Goal: Check status: Check status

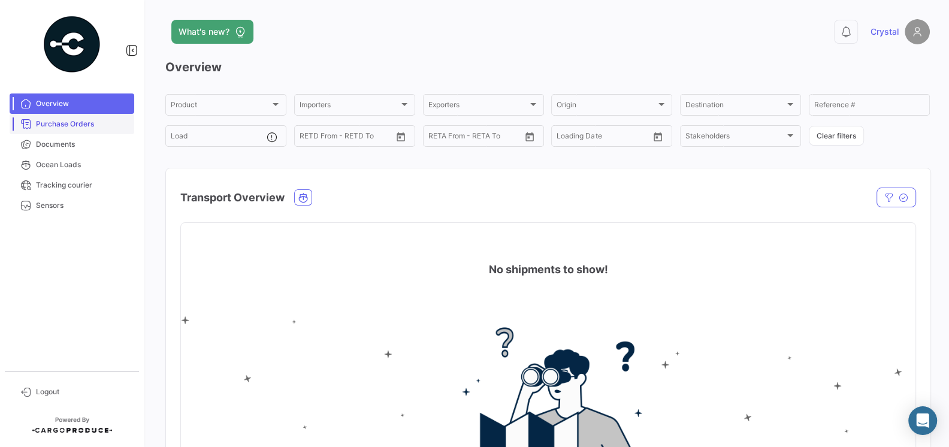
click at [66, 127] on span "Purchase Orders" at bounding box center [83, 124] width 94 height 11
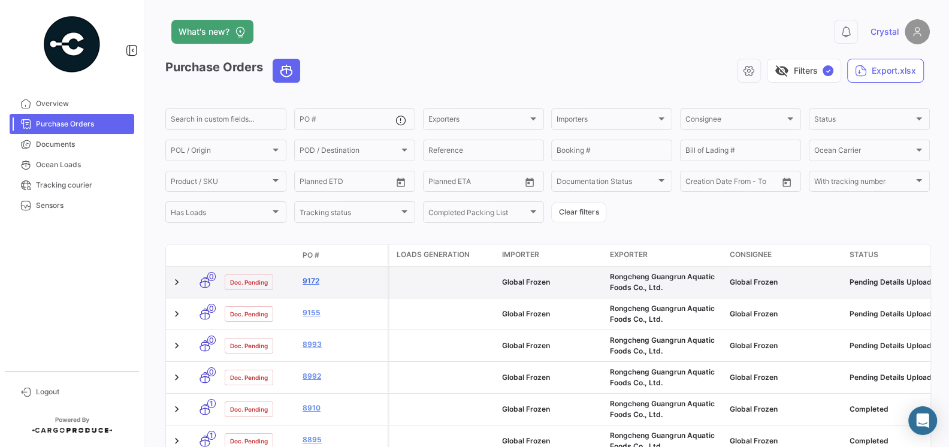
click at [315, 282] on link "9172" at bounding box center [343, 281] width 80 height 11
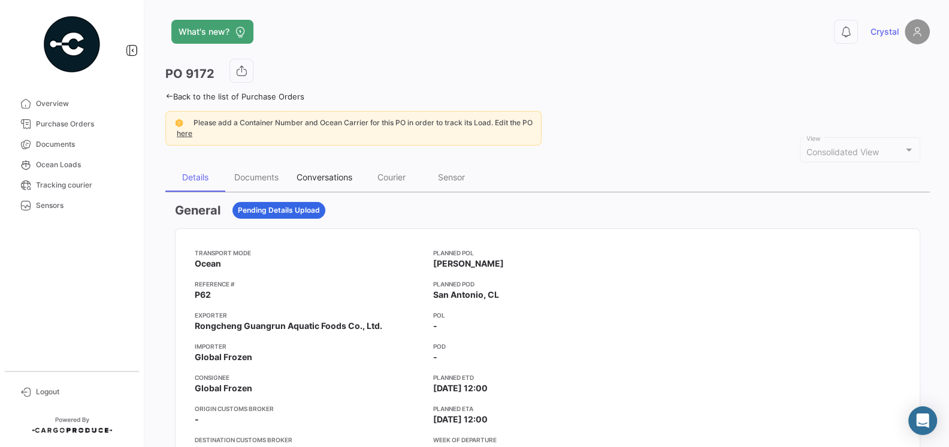
click at [330, 182] on div "Conversations" at bounding box center [325, 177] width 74 height 29
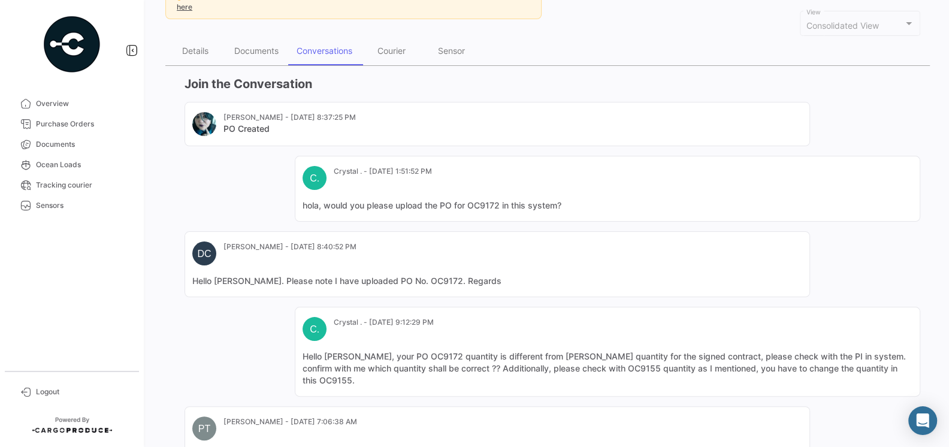
scroll to position [59, 0]
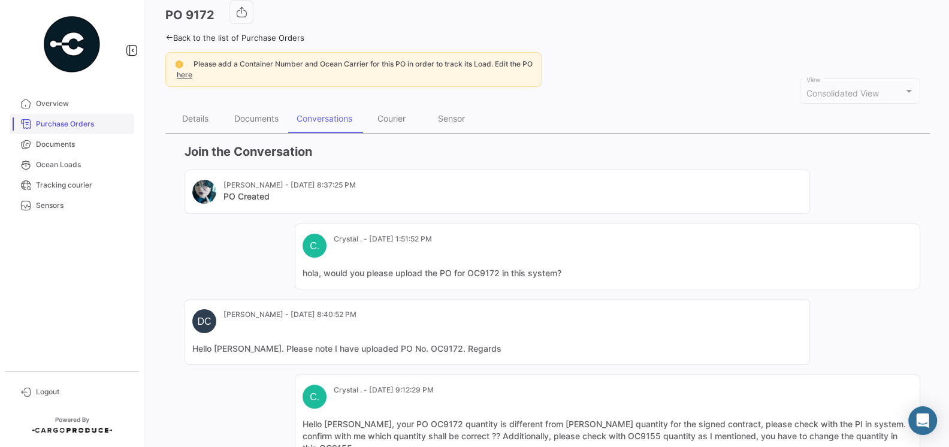
click at [78, 128] on span "Purchase Orders" at bounding box center [83, 124] width 94 height 11
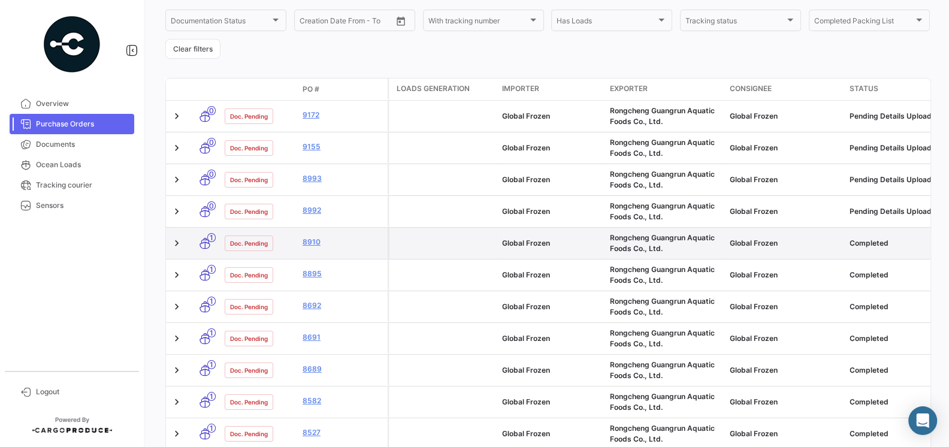
scroll to position [179, 0]
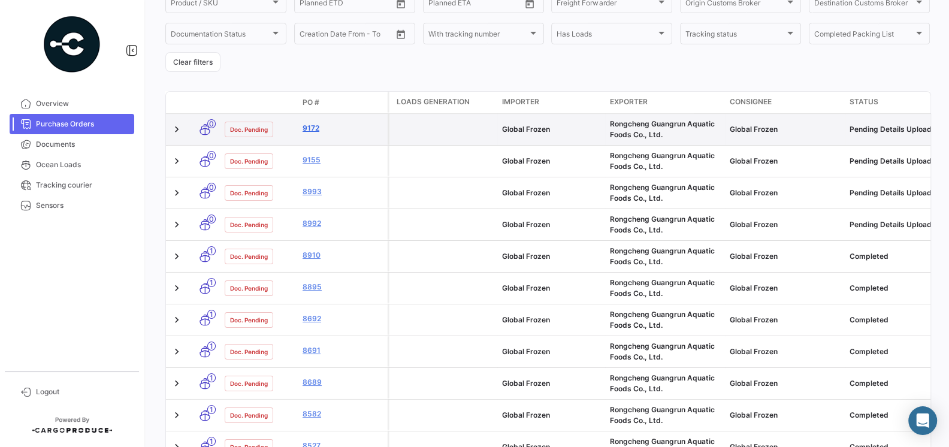
click at [310, 131] on link "9172" at bounding box center [343, 128] width 80 height 11
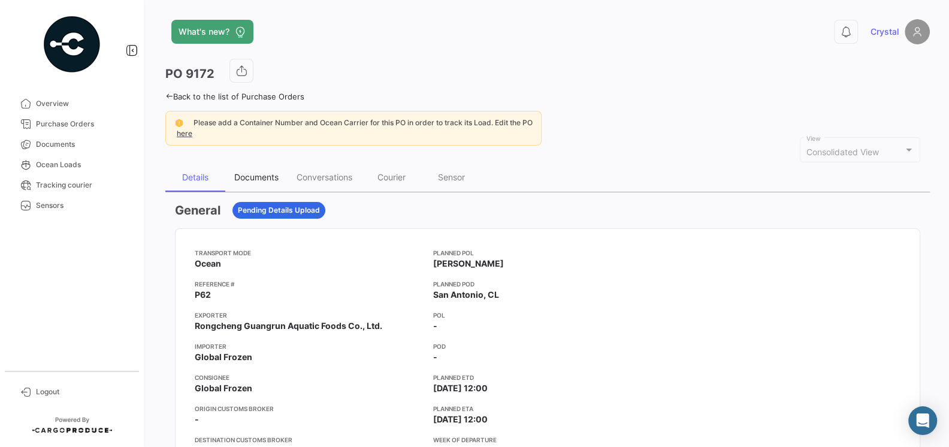
click at [269, 179] on div "Documents" at bounding box center [256, 177] width 44 height 10
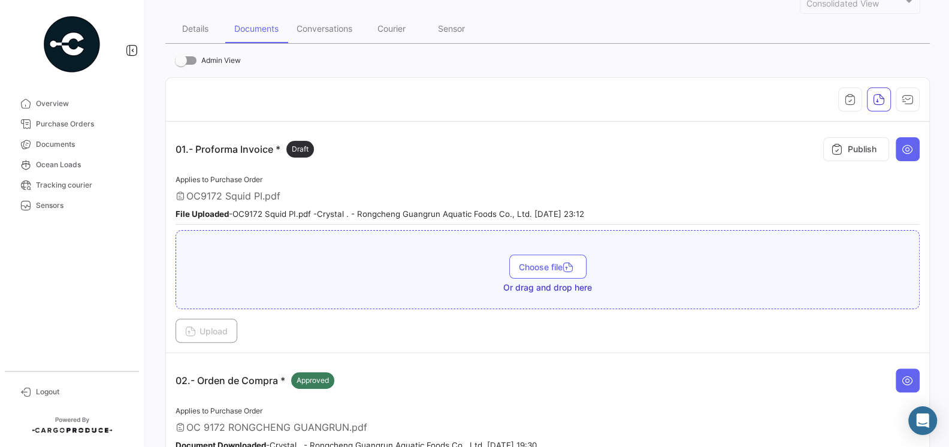
scroll to position [219, 0]
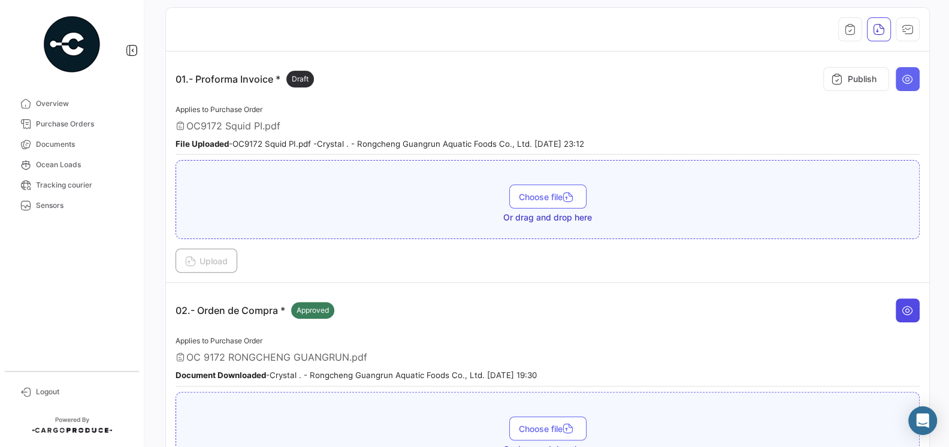
click at [911, 312] on button at bounding box center [908, 311] width 24 height 24
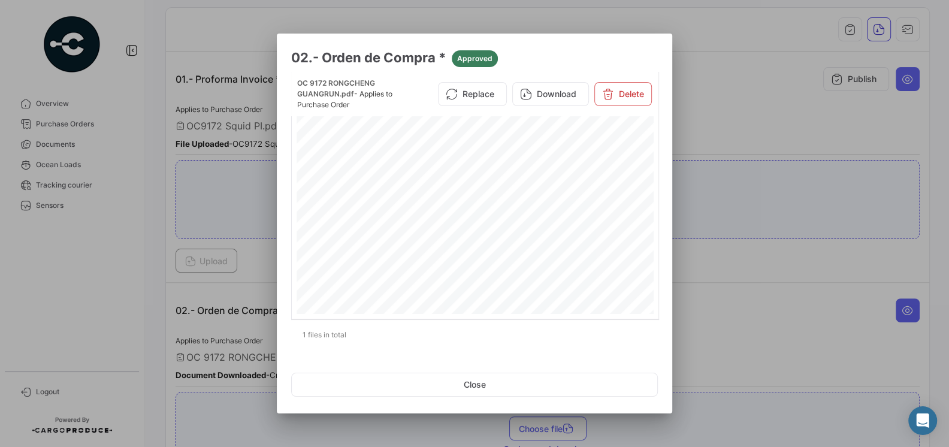
click at [707, 307] on div at bounding box center [474, 223] width 949 height 447
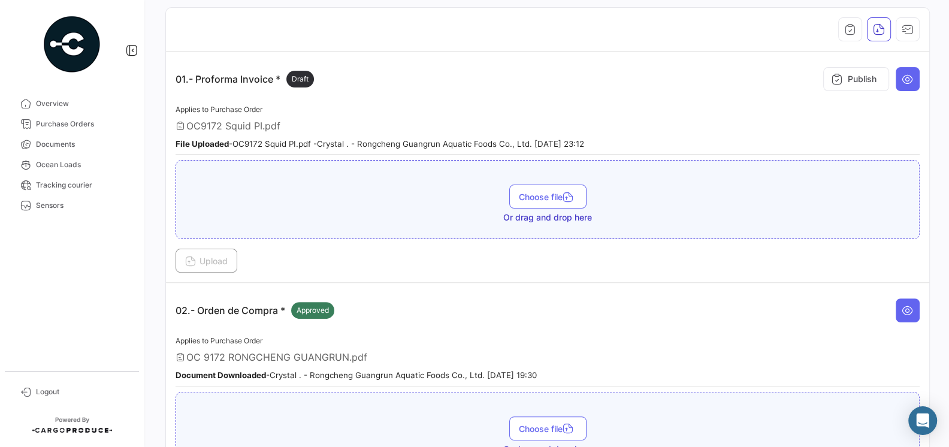
click at [541, 310] on div "02.- Orden de Compra * Approved" at bounding box center [548, 311] width 744 height 36
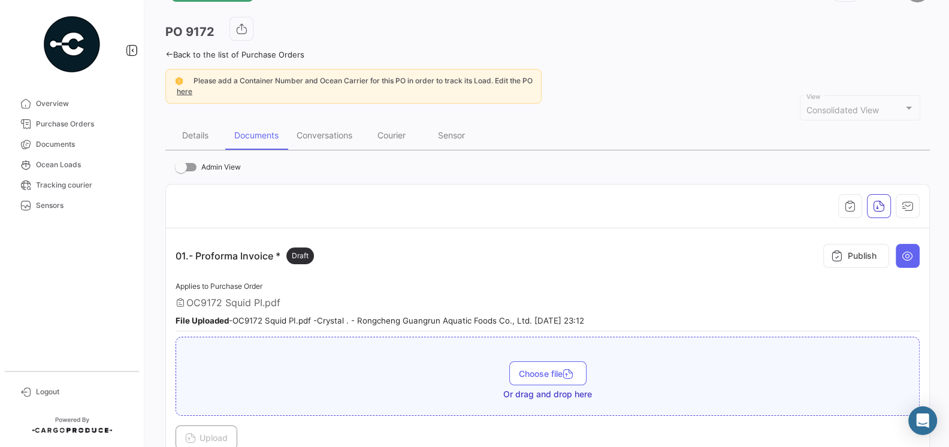
scroll to position [0, 0]
